Goal: Information Seeking & Learning: Learn about a topic

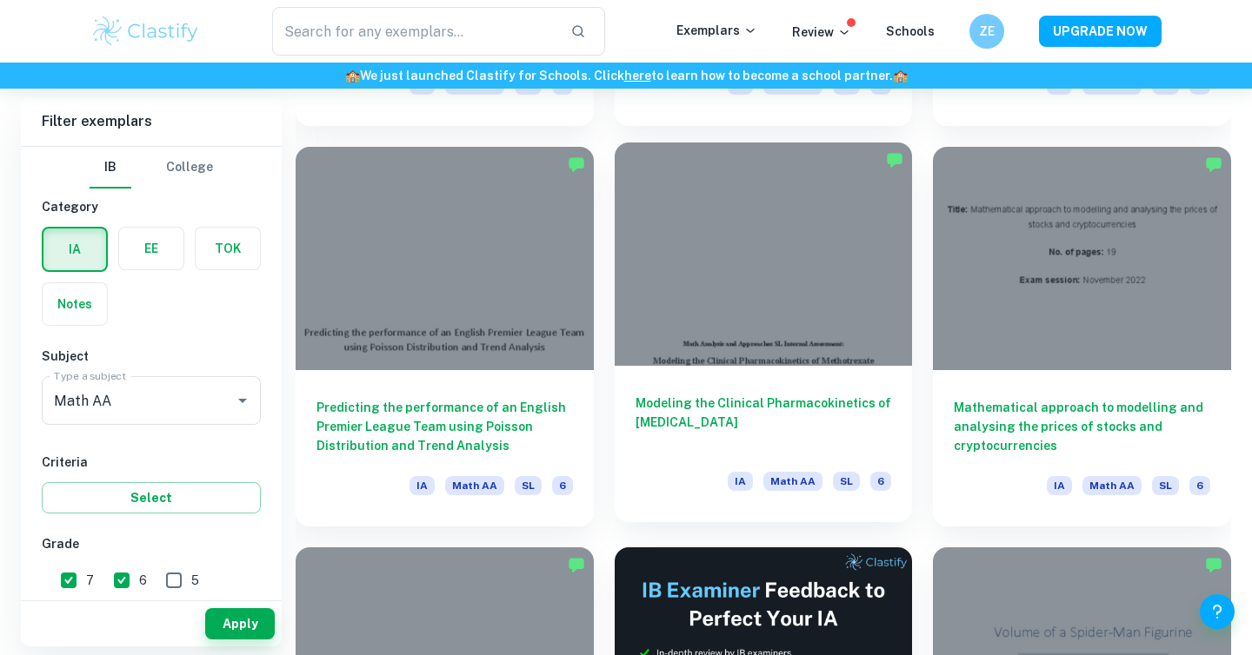
scroll to position [4463, 0]
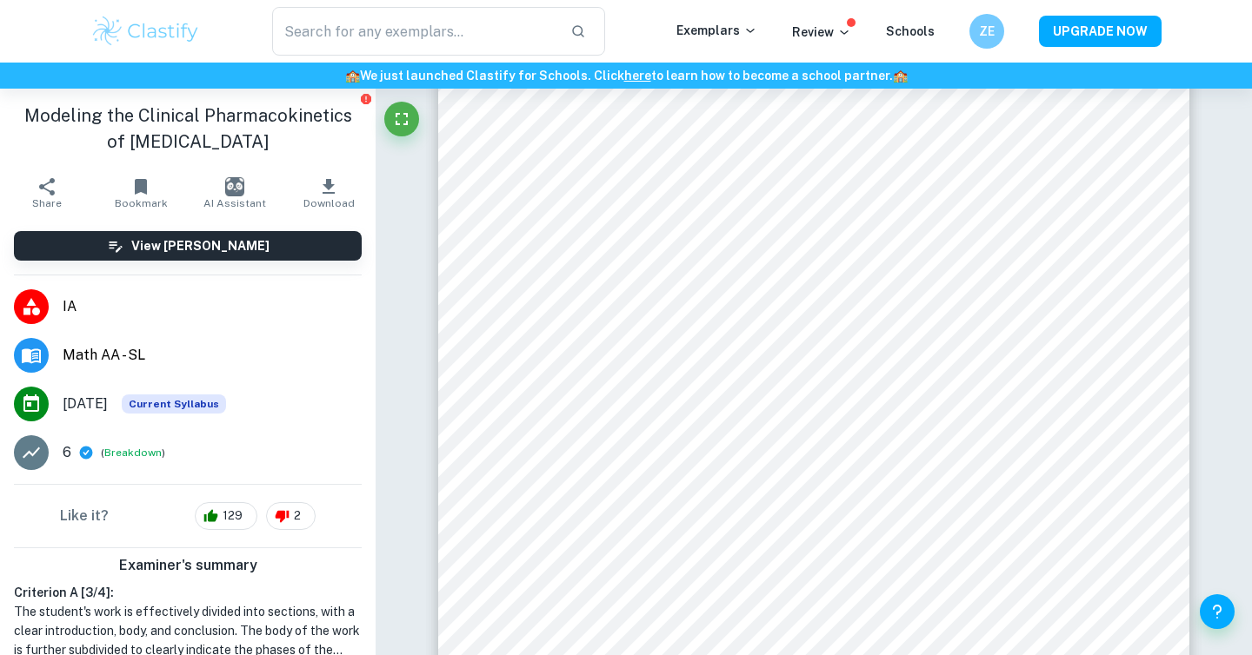
scroll to position [4279, 0]
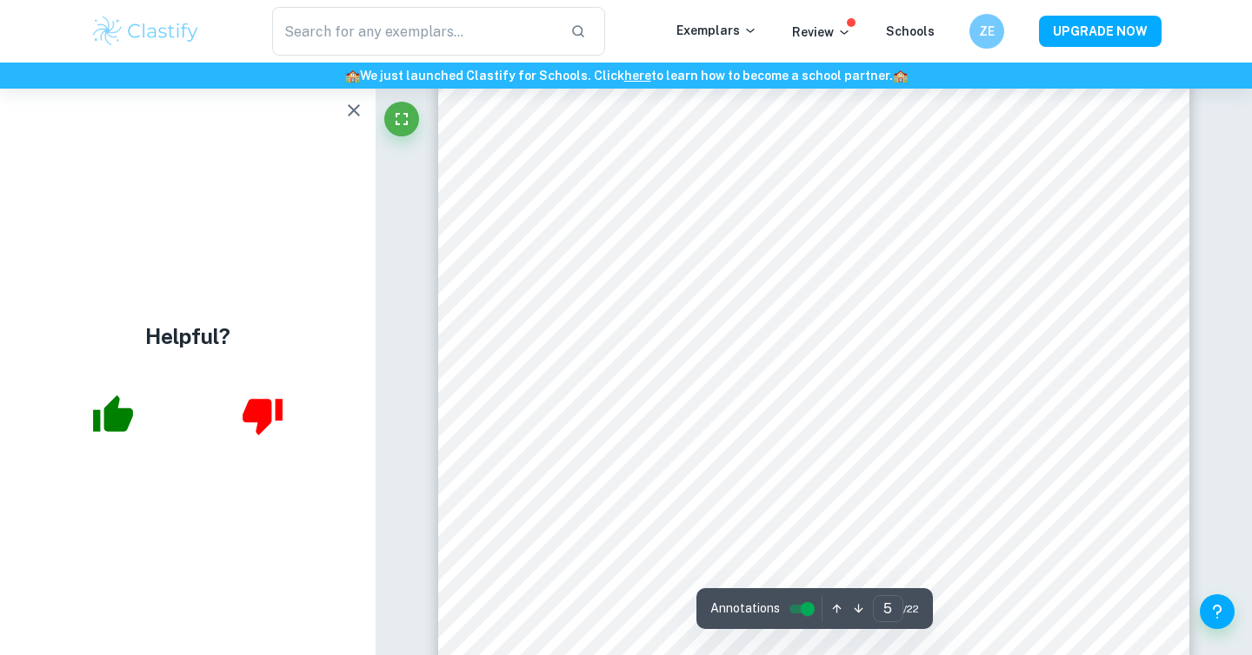
click at [344, 108] on icon "button" at bounding box center [353, 110] width 21 height 21
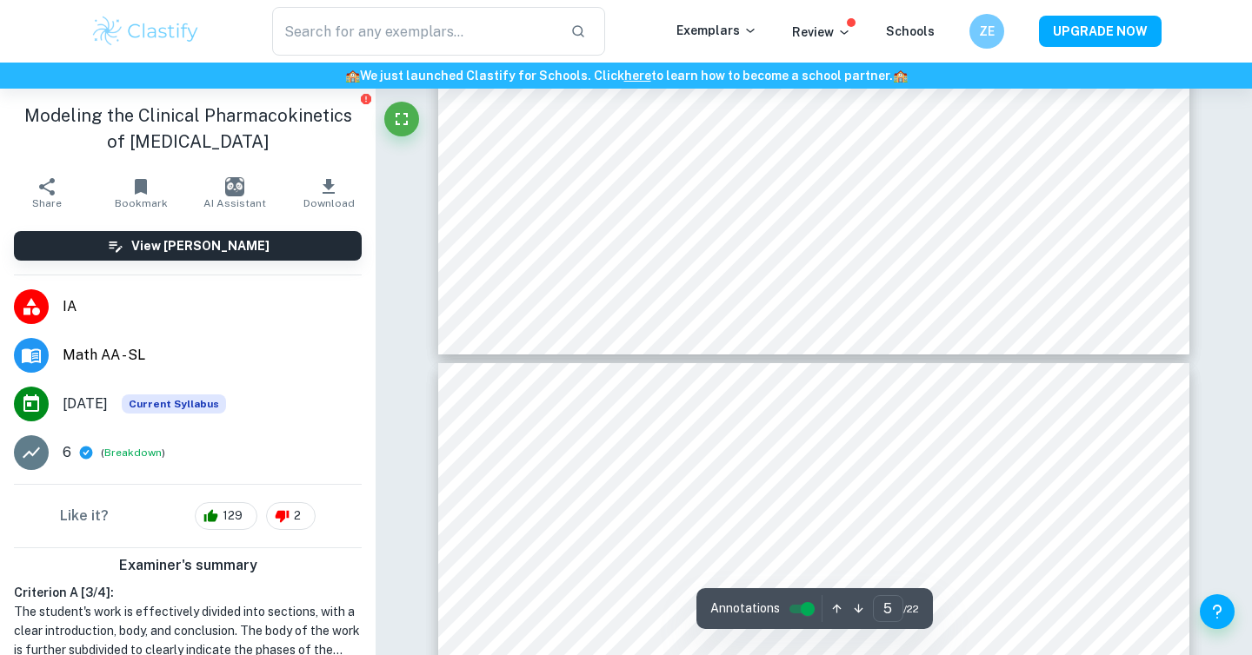
type input "6"
